Goal: Task Accomplishment & Management: Manage account settings

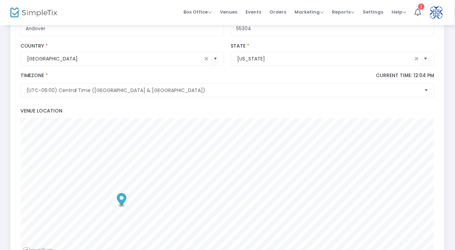
click at [232, 13] on span "Venues" at bounding box center [228, 12] width 17 height 18
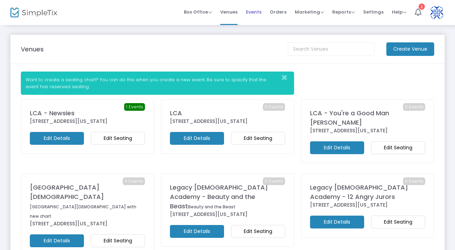
click at [260, 9] on span "Events" at bounding box center [254, 12] width 16 height 18
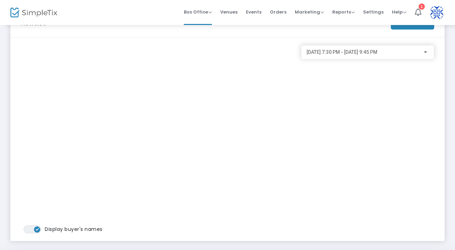
scroll to position [22, 0]
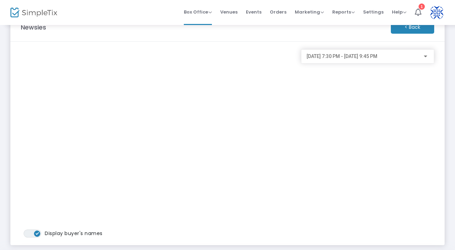
click at [339, 115] on div "10/31/2025 @ 7:30 PM - 10/31/2025 @ 9:45 PM" at bounding box center [368, 143] width 140 height 188
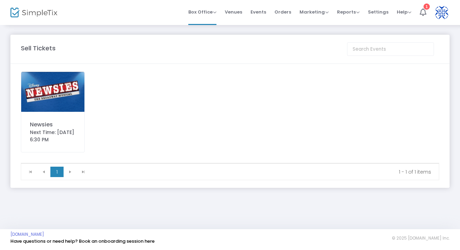
click at [40, 104] on img at bounding box center [52, 92] width 63 height 40
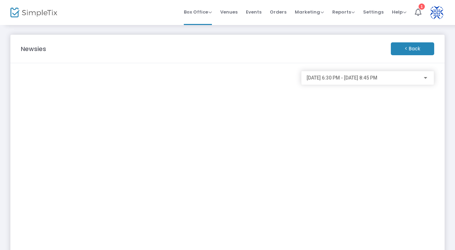
click at [333, 82] on div "10/30/2025 @ 6:30 PM - 11/7/2025 @ 8:45 PM" at bounding box center [368, 76] width 122 height 13
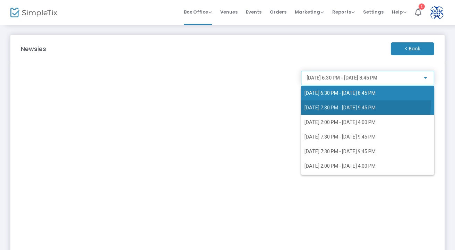
click at [334, 101] on span "10/31/2025 @ 7:30 PM - 10/31/2025 @ 9:45 PM" at bounding box center [368, 107] width 126 height 15
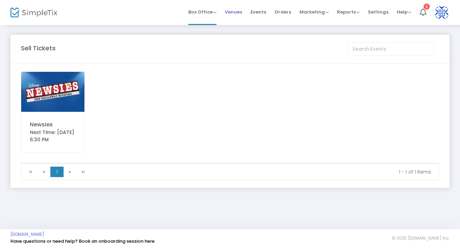
click at [236, 11] on span "Venues" at bounding box center [233, 12] width 17 height 18
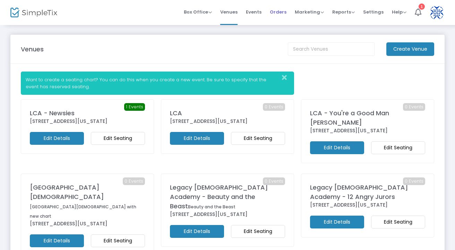
click at [280, 16] on span "Orders" at bounding box center [278, 12] width 17 height 18
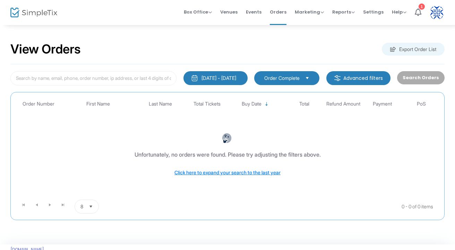
click at [295, 76] on span "Order Complete" at bounding box center [281, 78] width 35 height 7
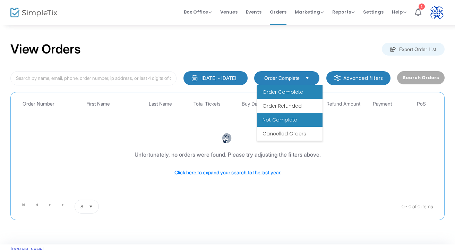
click at [300, 120] on li "Not Complete" at bounding box center [290, 120] width 66 height 14
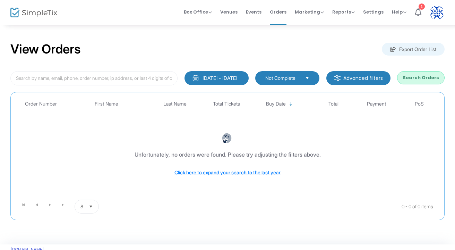
click at [425, 80] on button "Search Orders" at bounding box center [421, 77] width 48 height 13
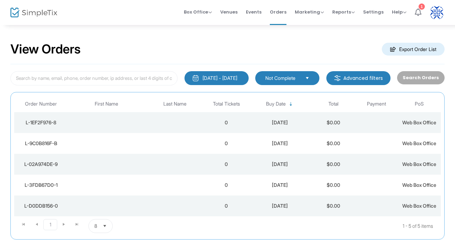
click at [422, 10] on li "1" at bounding box center [418, 12] width 15 height 25
